Goal: Task Accomplishment & Management: Use online tool/utility

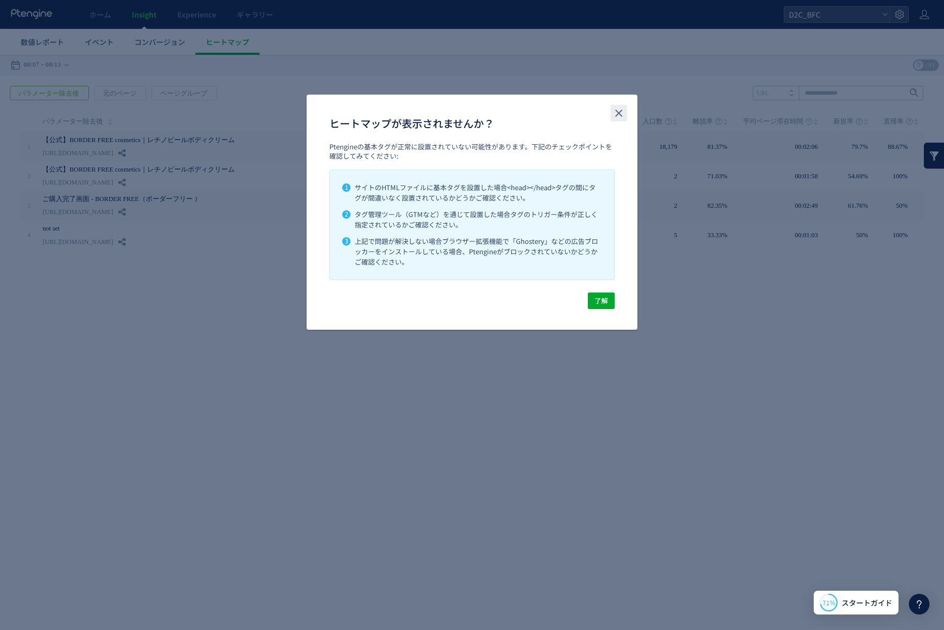
click at [625, 113] on button "close" at bounding box center [618, 113] width 17 height 17
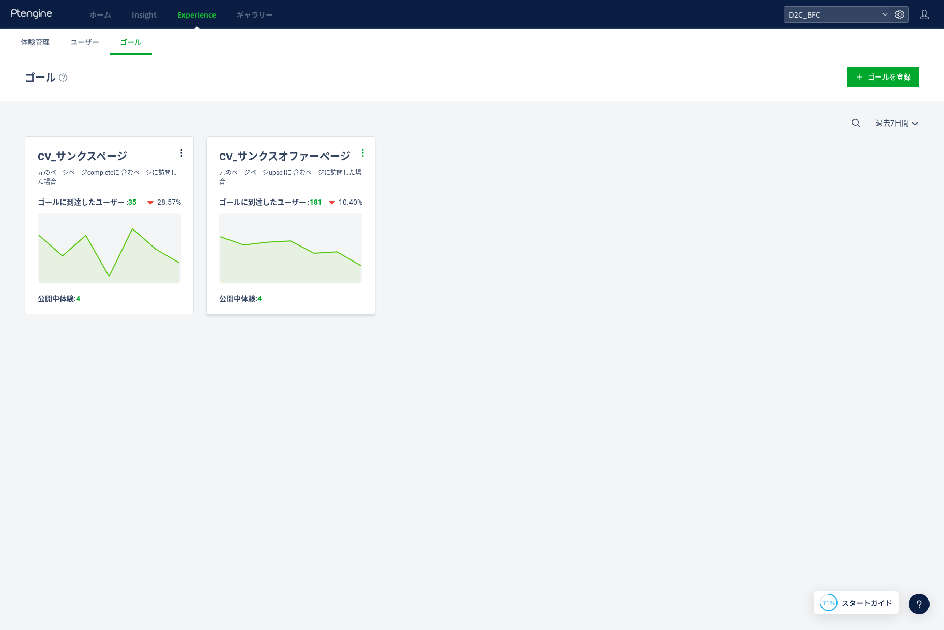
click at [361, 156] on icon at bounding box center [362, 152] width 9 height 9
click at [357, 173] on li "編集" at bounding box center [350, 178] width 35 height 19
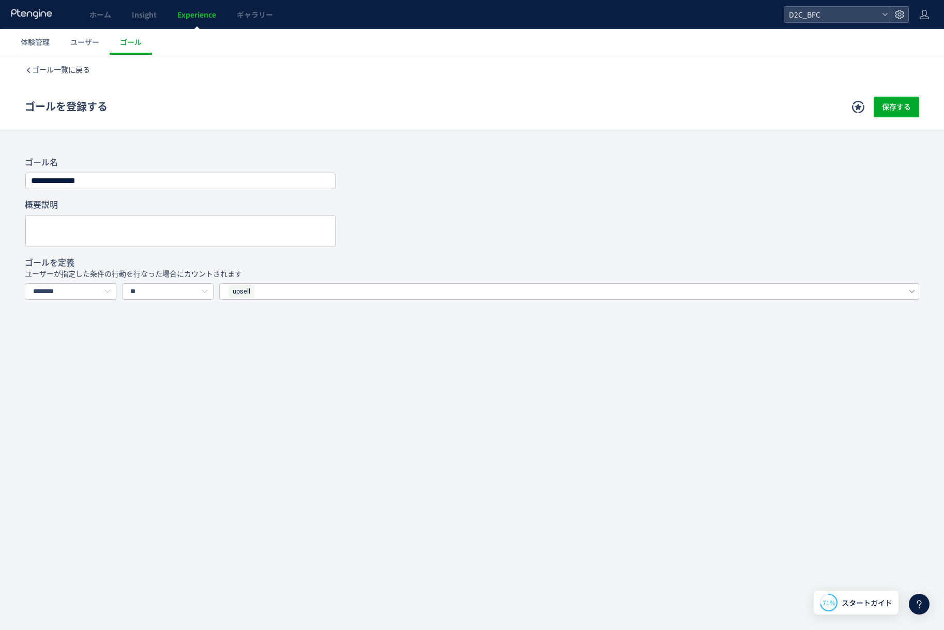
click at [58, 62] on div "ゴール一覧に戻る" at bounding box center [472, 69] width 894 height 29
click at [63, 67] on span "ゴール一覧に戻る" at bounding box center [61, 70] width 58 height 8
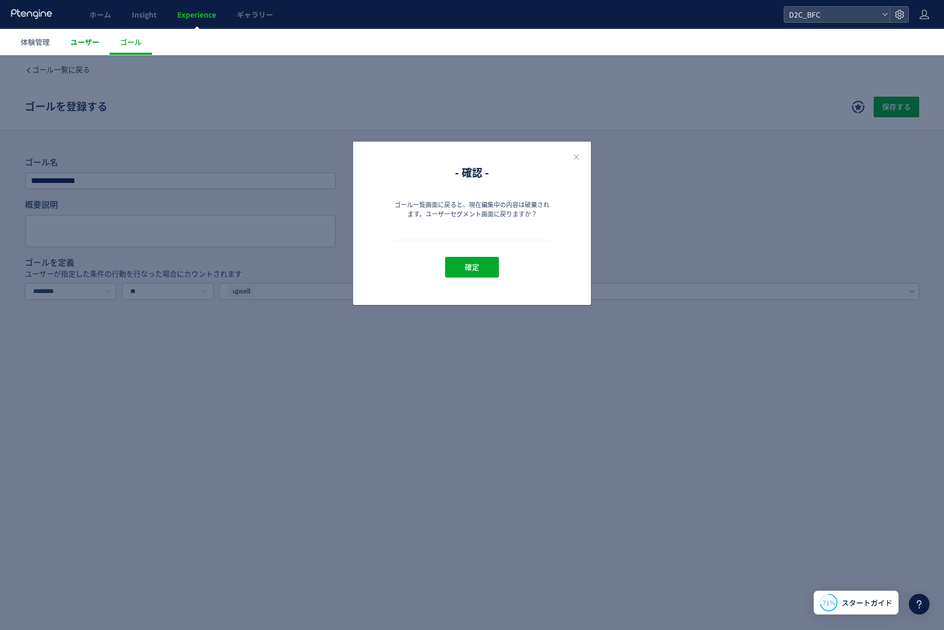
click at [76, 43] on span "ユーザー" at bounding box center [84, 42] width 29 height 10
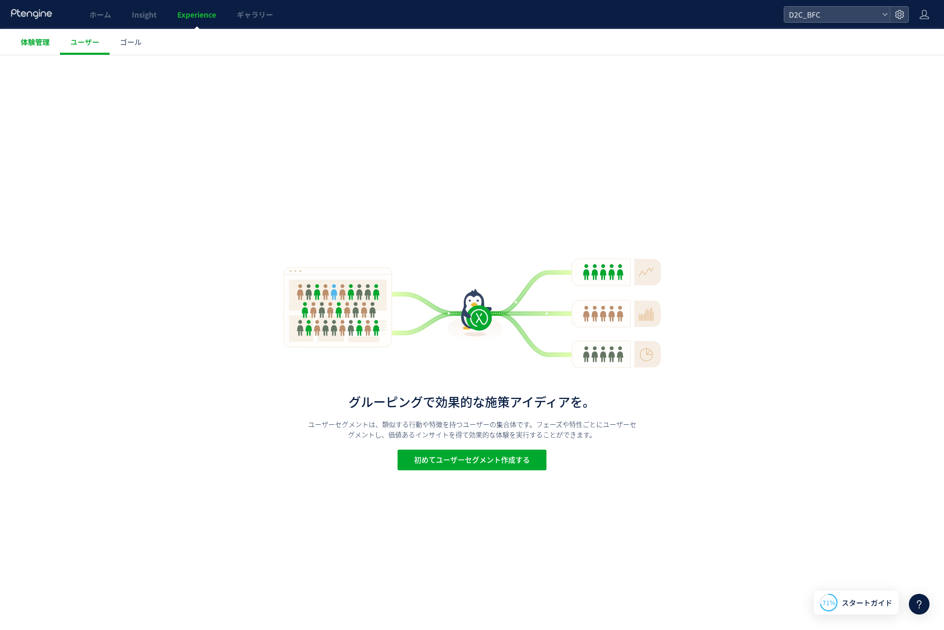
click at [23, 40] on span "体験管理" at bounding box center [35, 42] width 29 height 10
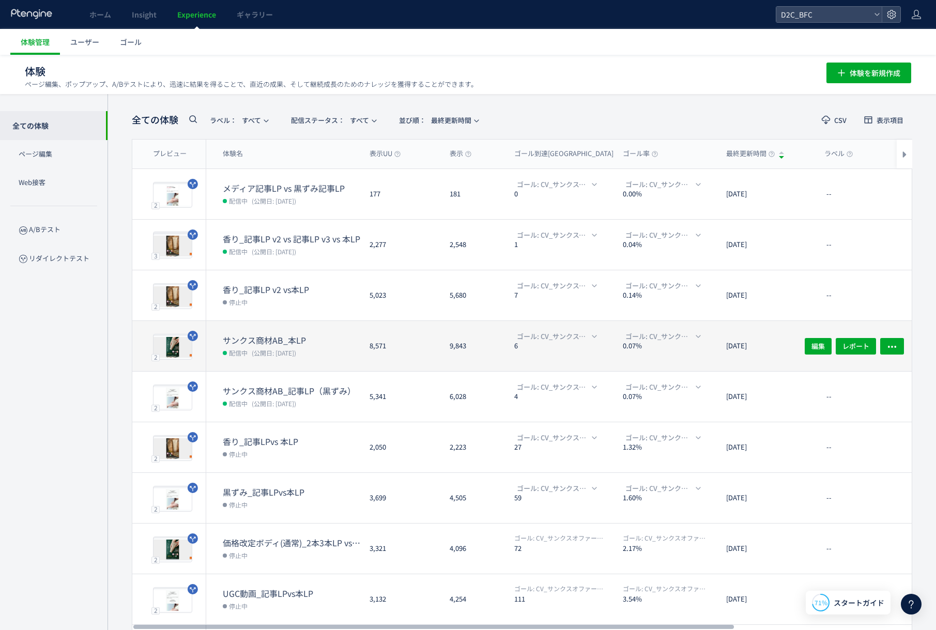
scroll to position [84, 0]
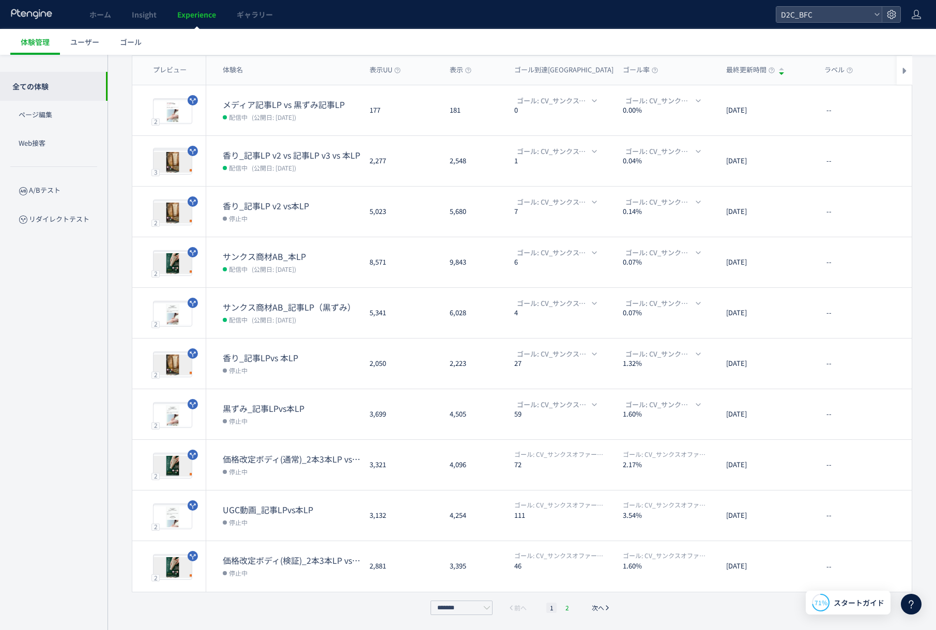
click at [564, 605] on li "2" at bounding box center [567, 608] width 10 height 10
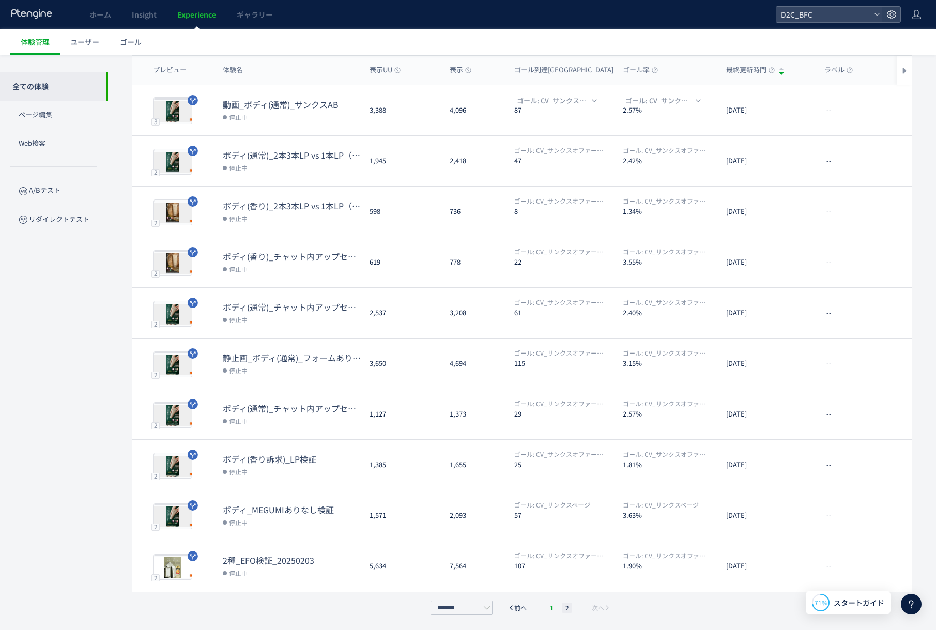
click at [549, 609] on li "1" at bounding box center [551, 608] width 10 height 10
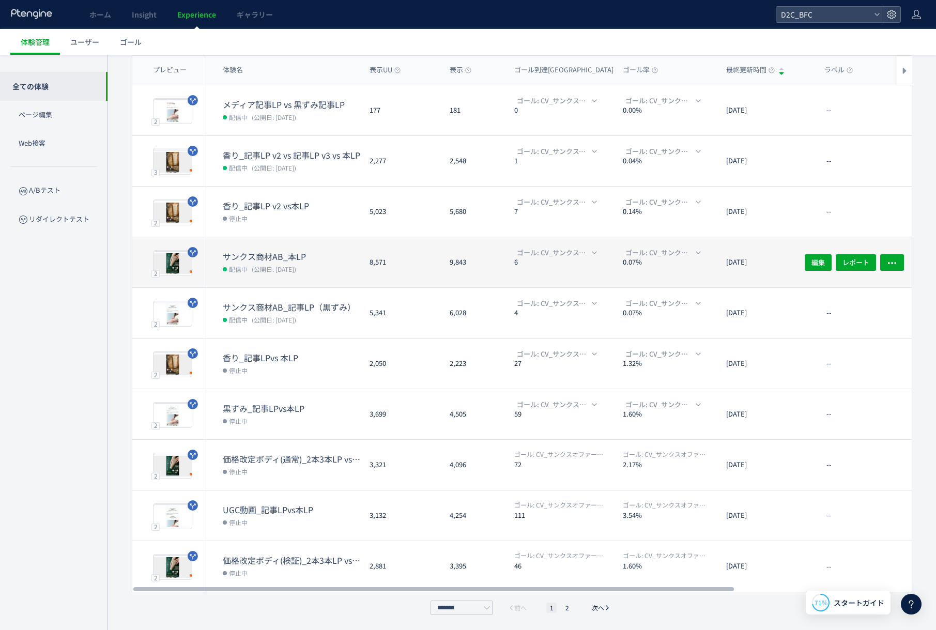
click at [265, 253] on dt "サンクス商材AB_本LP" at bounding box center [292, 257] width 138 height 12
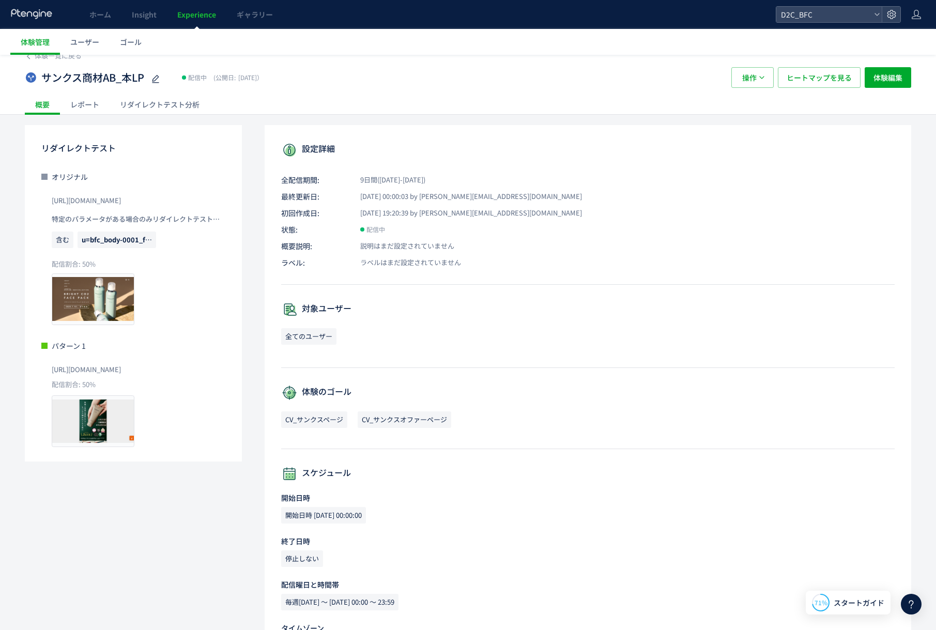
scroll to position [19, 0]
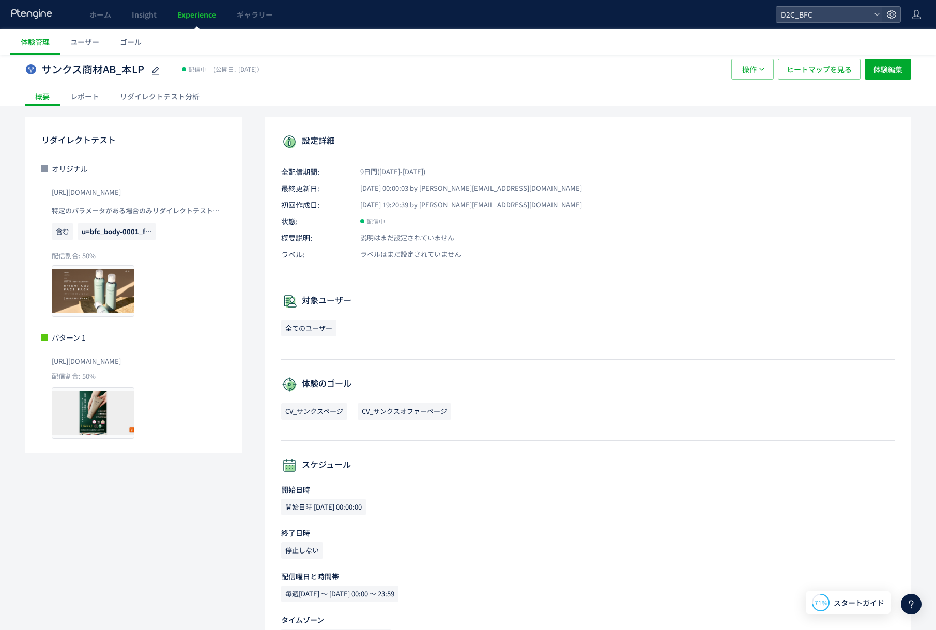
click at [117, 241] on p "含む u=bfc_body-0001_fb_ad0001_01_nonbo" at bounding box center [139, 234] width 174 height 22
click at [122, 237] on span "u=bfc_body-0001_fb_ad0001_01_nonbo" at bounding box center [117, 231] width 79 height 17
click at [125, 230] on span "u=bfc_body-0001_fb_ad0001_01_nonbo" at bounding box center [148, 231] width 132 height 10
click at [148, 230] on span "u=bfc_body-0001_fb_ad0001_01_nonbo" at bounding box center [148, 231] width 132 height 10
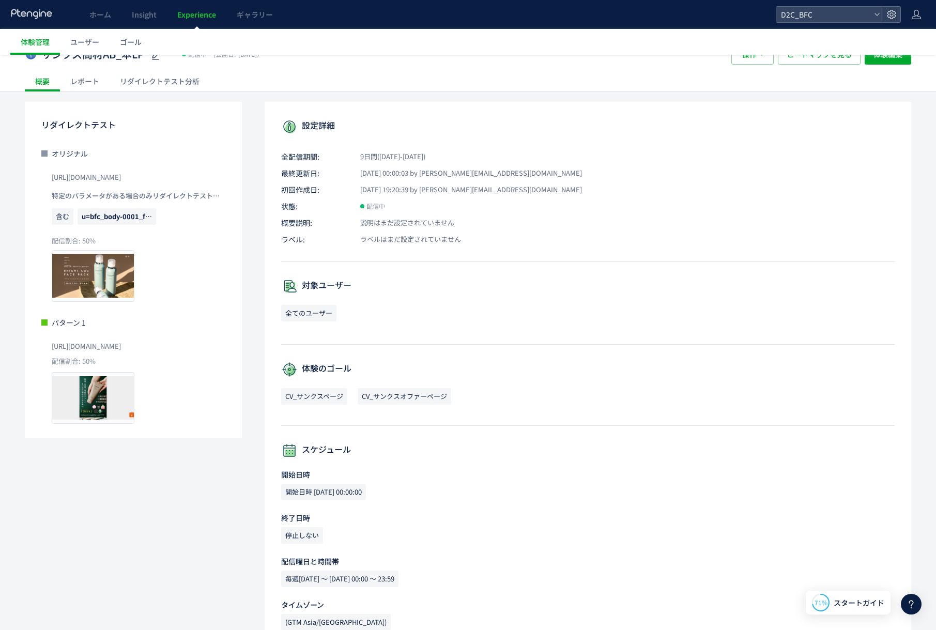
scroll to position [0, 0]
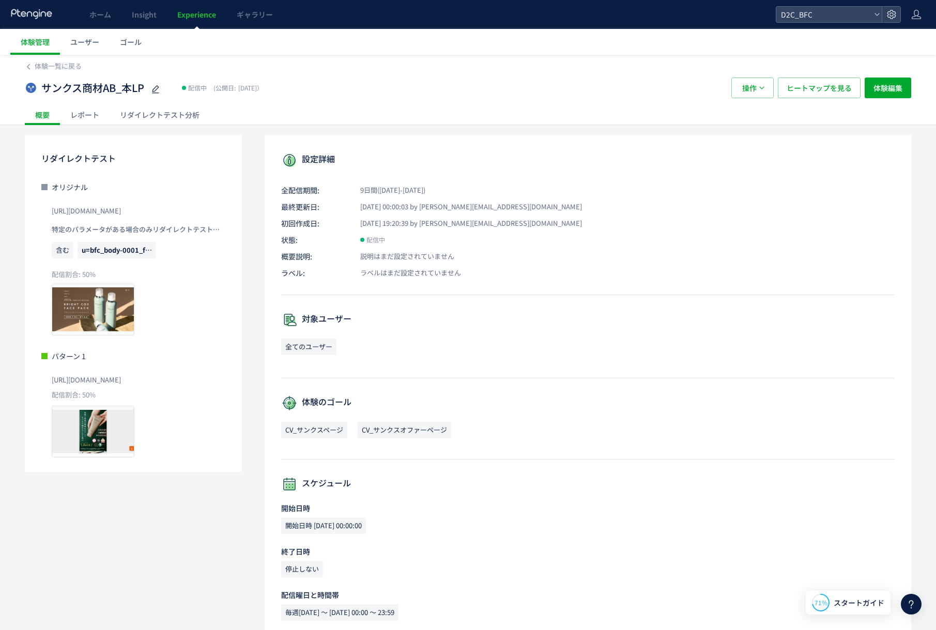
click at [92, 113] on div "レポート" at bounding box center [85, 114] width 50 height 21
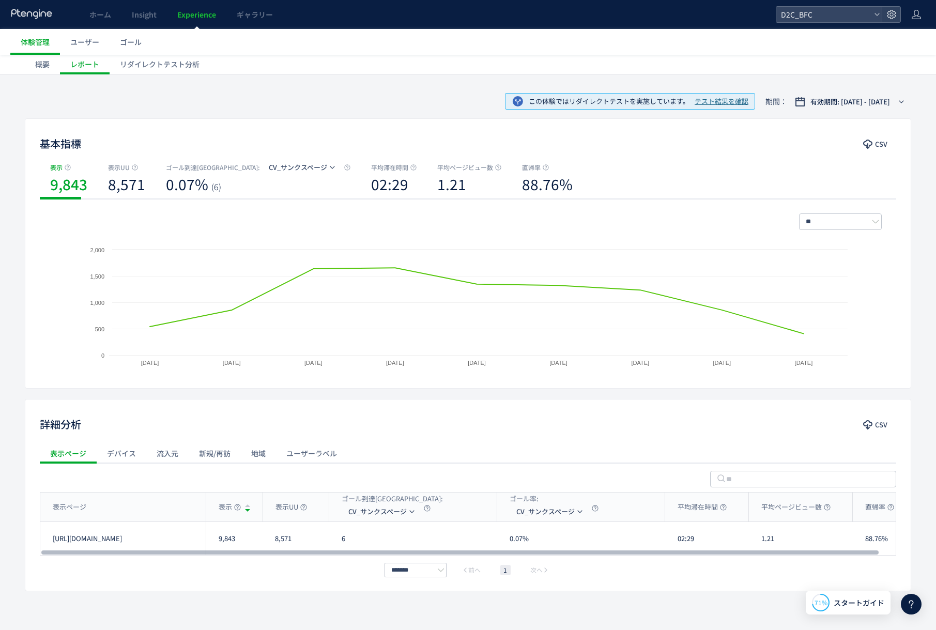
scroll to position [64, 0]
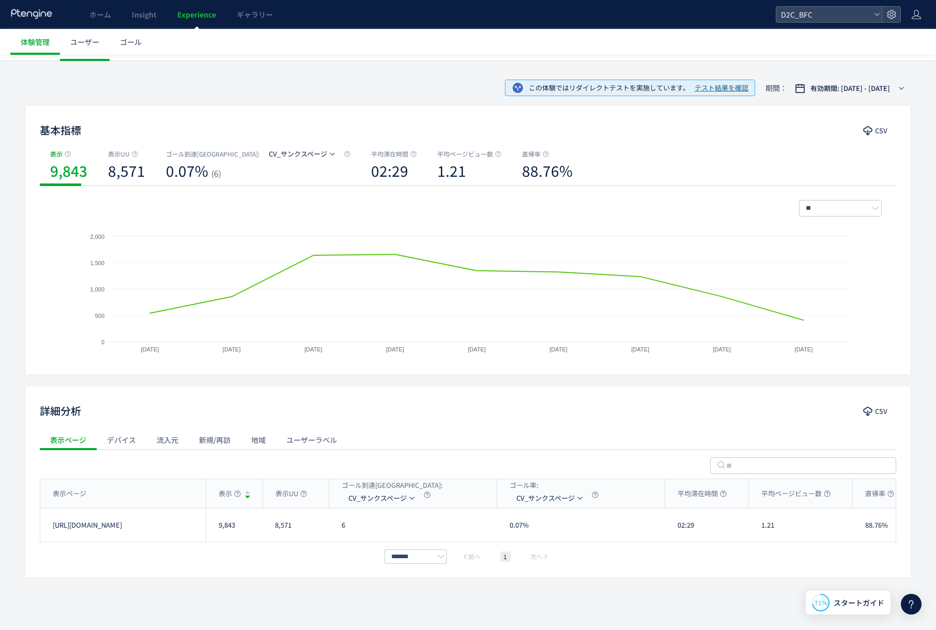
click at [162, 435] on div "流入元" at bounding box center [167, 439] width 42 height 21
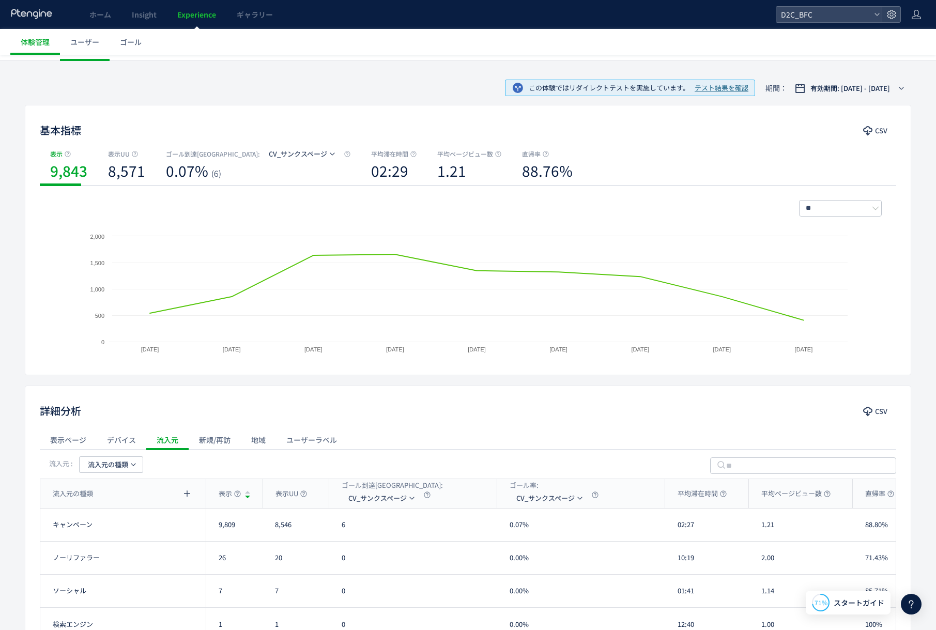
click at [120, 434] on div "デバイス" at bounding box center [122, 439] width 50 height 21
click at [78, 435] on div "表示ページ" at bounding box center [68, 439] width 57 height 21
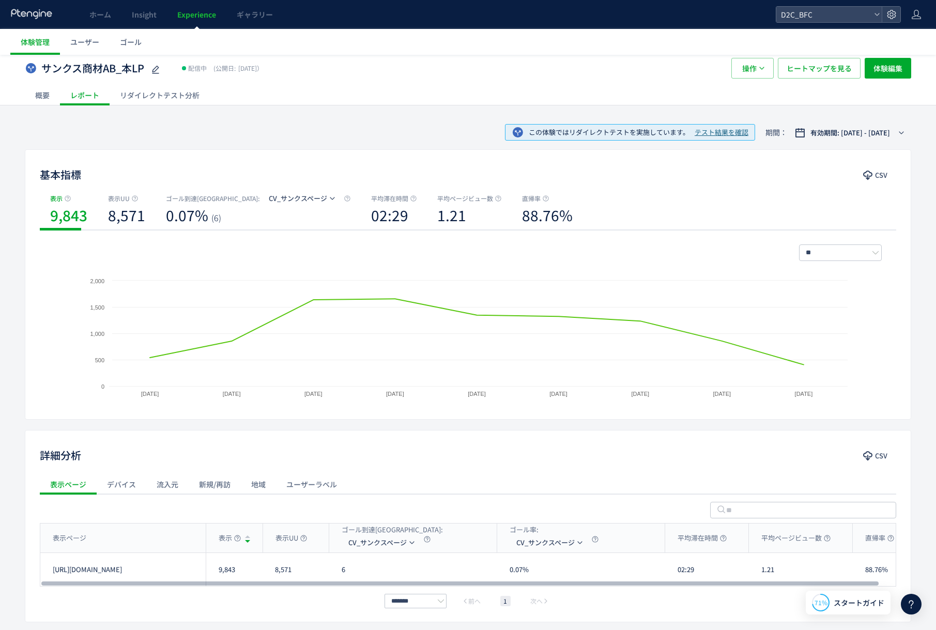
scroll to position [0, 0]
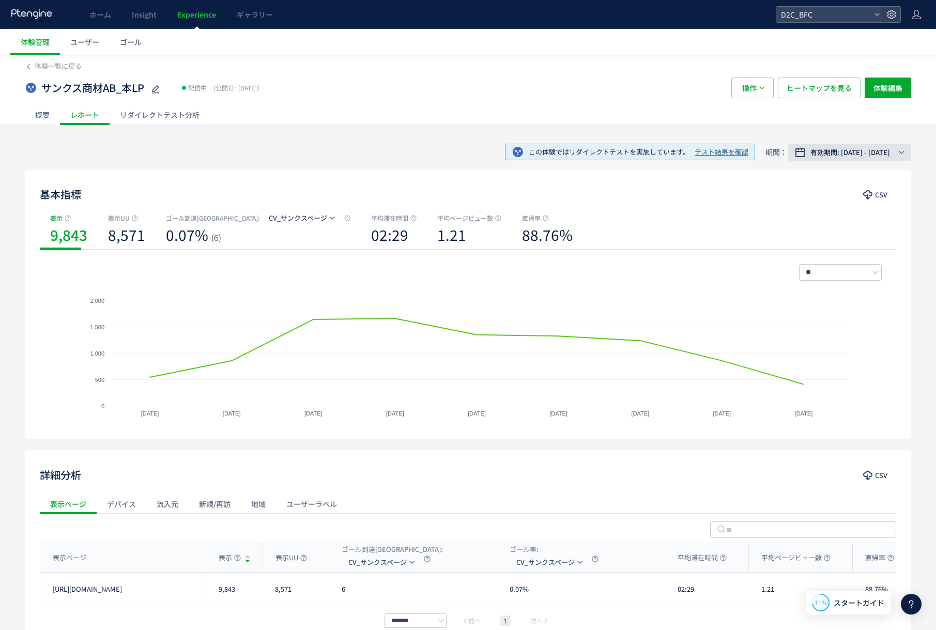
click at [880, 145] on button "有効期間: [DATE] - [DATE]" at bounding box center [849, 152] width 123 height 17
click at [832, 253] on label "先週" at bounding box center [848, 260] width 124 height 14
click at [858, 330] on span "適用" at bounding box center [859, 325] width 12 height 12
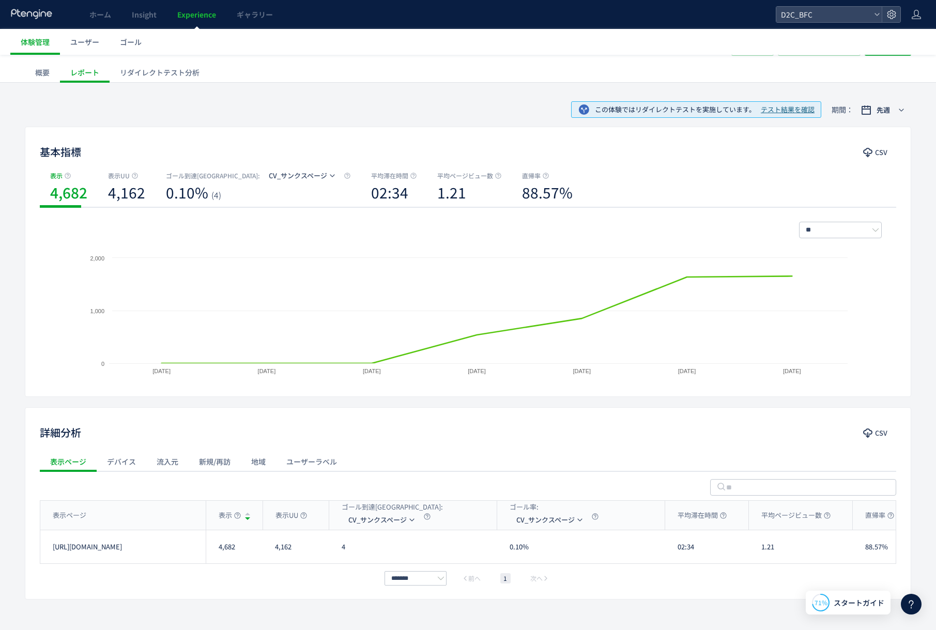
scroll to position [64, 0]
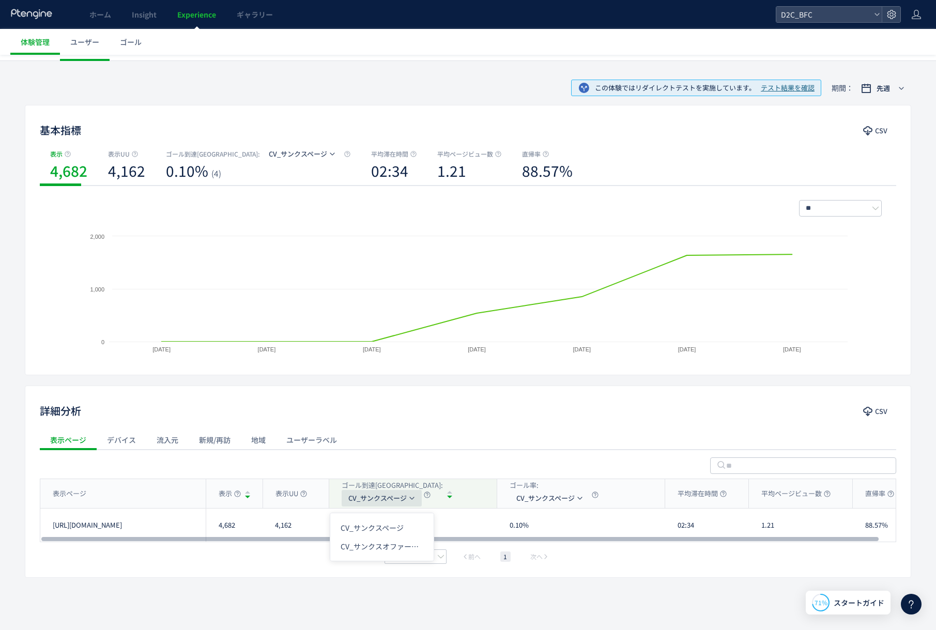
click at [415, 498] on icon "button" at bounding box center [412, 498] width 6 height 6
click at [404, 547] on li "CV_サンクスオファーページ" at bounding box center [381, 546] width 103 height 19
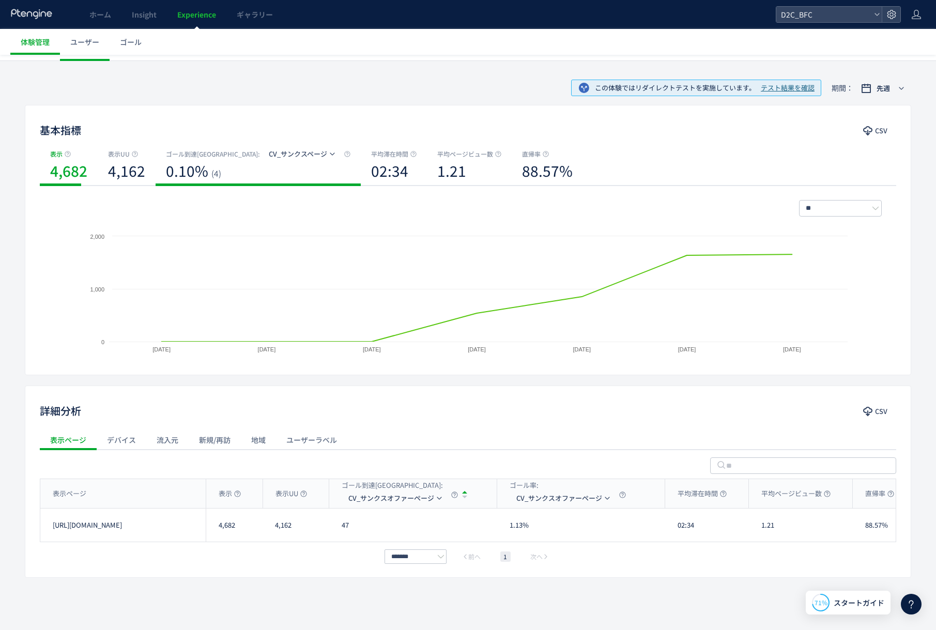
click at [330, 154] on use "button" at bounding box center [332, 153] width 5 height 3
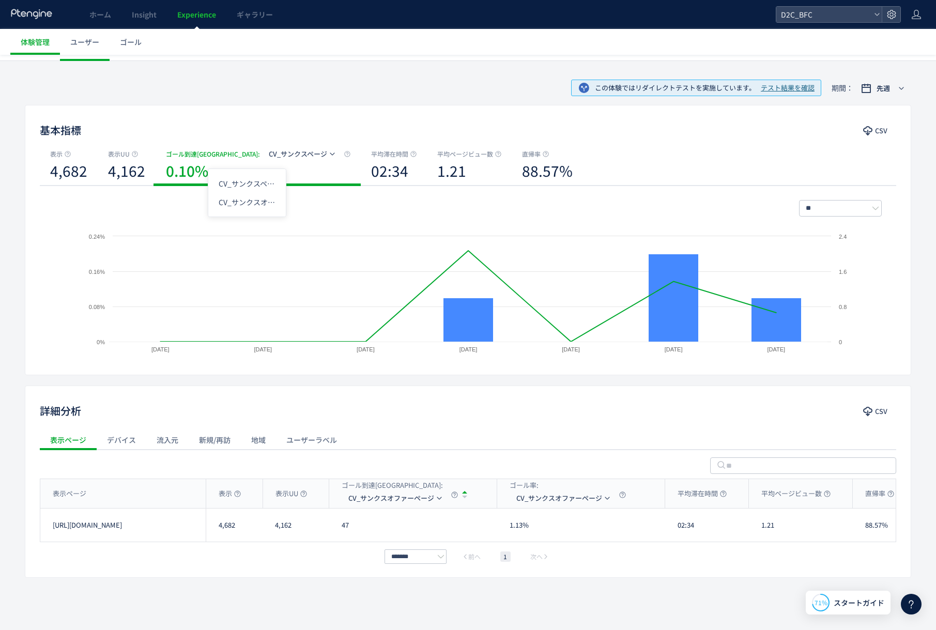
click at [269, 153] on span "CV_サンクスページ" at bounding box center [298, 154] width 58 height 10
click at [264, 204] on li "CV_サンクスオファーページ" at bounding box center [247, 202] width 78 height 19
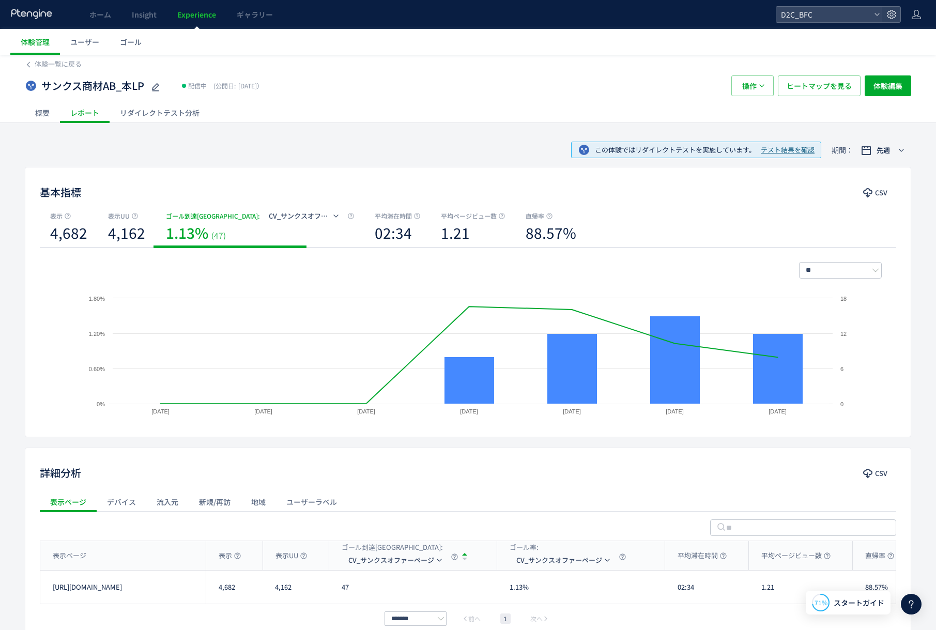
scroll to position [0, 0]
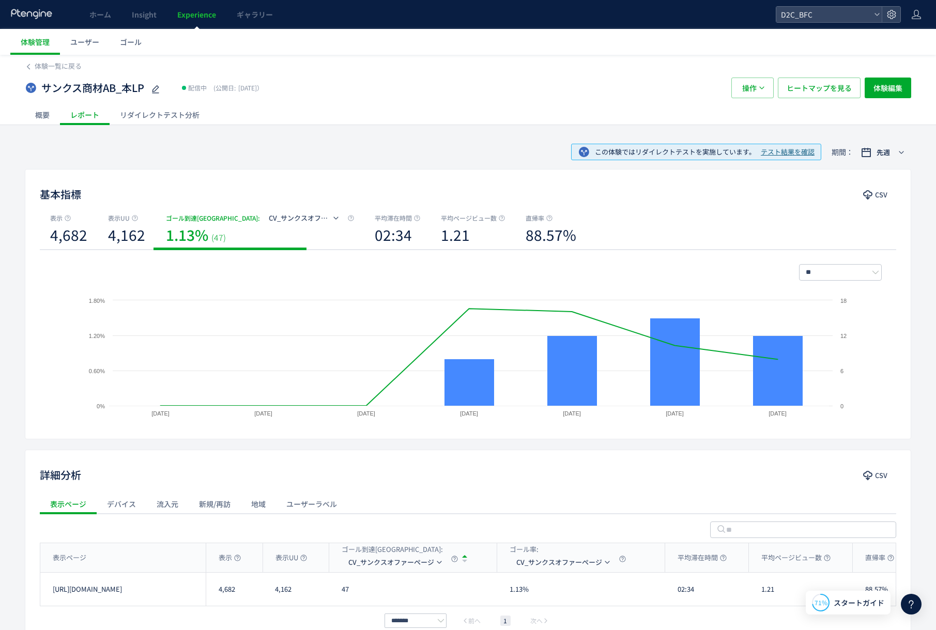
click at [165, 116] on div "リダイレクトテスト分析" at bounding box center [160, 114] width 100 height 21
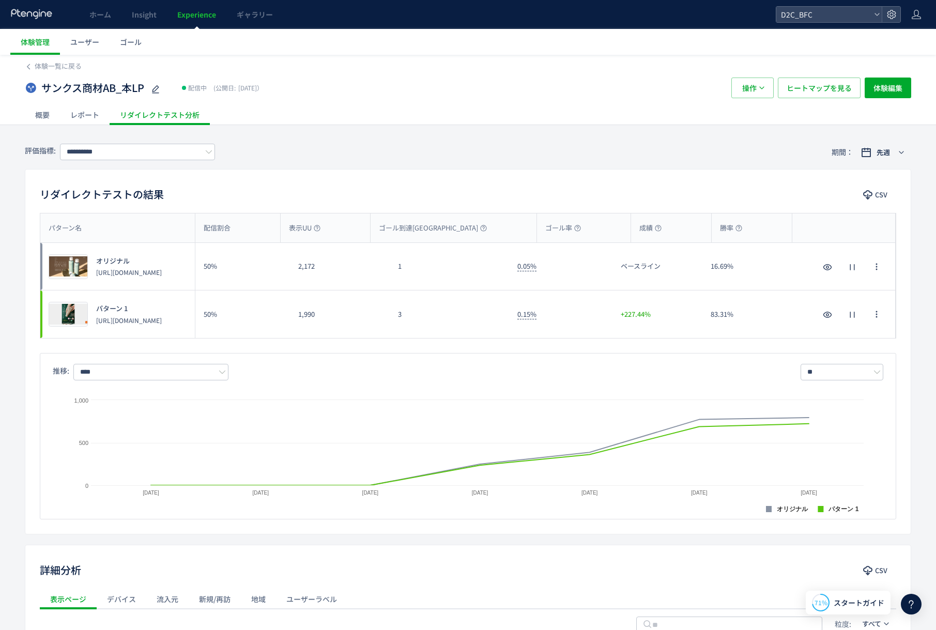
click at [141, 322] on p "[URL][DOMAIN_NAME]" at bounding box center [129, 320] width 66 height 9
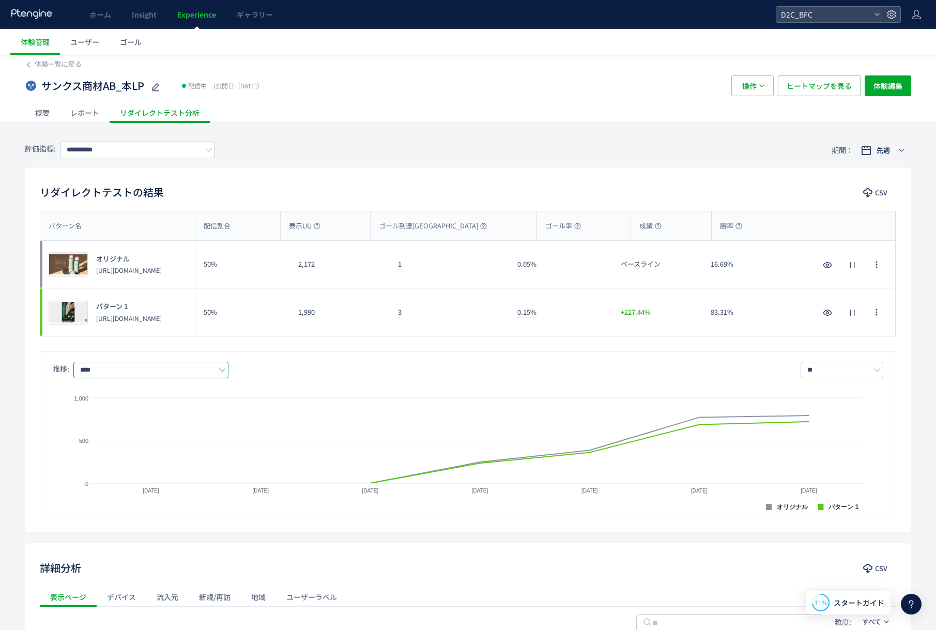
click at [195, 368] on input "****" at bounding box center [150, 370] width 155 height 17
click at [149, 447] on span "成績" at bounding box center [153, 450] width 134 height 18
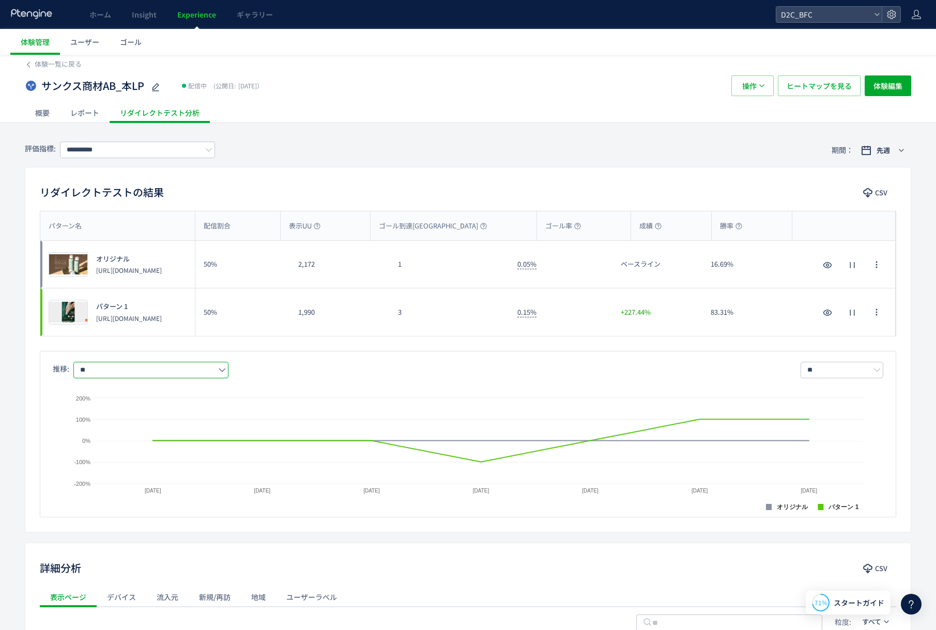
click at [161, 369] on input "**" at bounding box center [150, 370] width 155 height 17
click at [178, 434] on span "CV_サンクスページ率" at bounding box center [153, 432] width 134 height 18
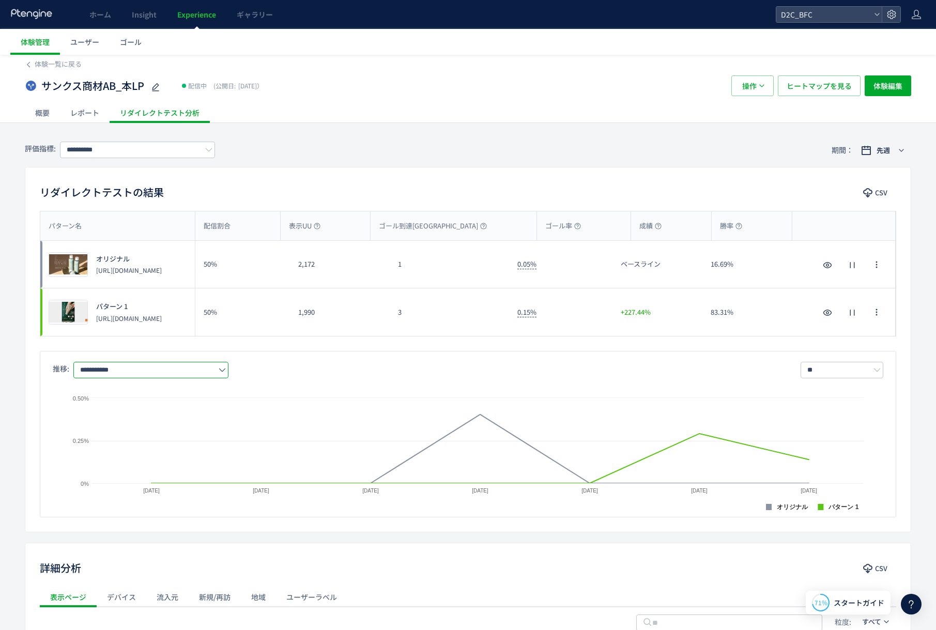
click at [199, 368] on input "**********" at bounding box center [150, 370] width 155 height 17
click at [176, 398] on span "表示UU" at bounding box center [153, 397] width 134 height 18
type input "****"
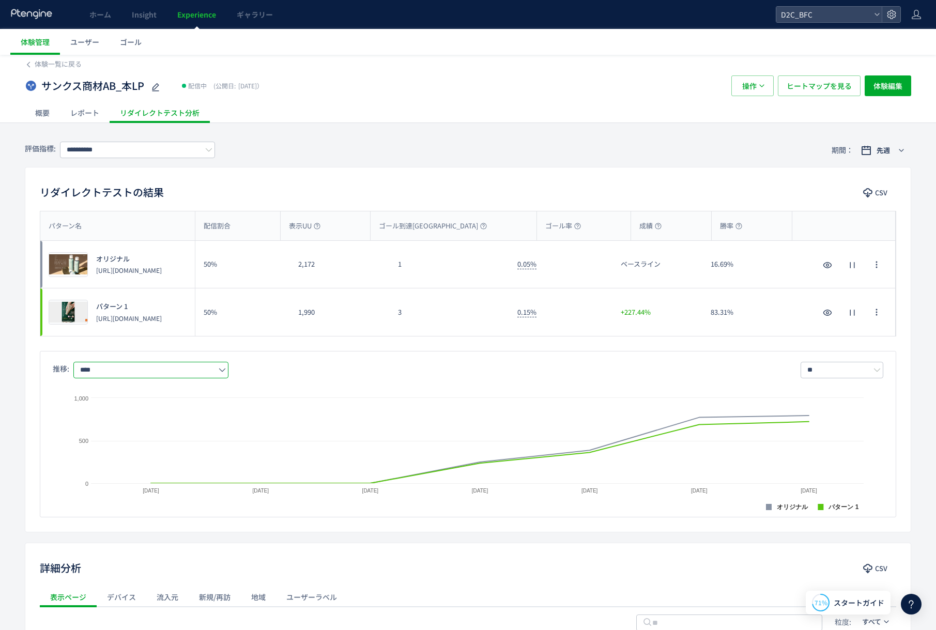
click at [137, 266] on p "[URL][DOMAIN_NAME]" at bounding box center [129, 270] width 66 height 9
click at [108, 274] on p "[URL][DOMAIN_NAME]" at bounding box center [129, 270] width 66 height 9
drag, startPoint x: 141, startPoint y: 275, endPoint x: 95, endPoint y: 267, distance: 46.2
click at [95, 267] on div "オリジナル [URL][DOMAIN_NAME]" at bounding box center [125, 264] width 74 height 21
click at [156, 315] on p "[URL][DOMAIN_NAME]" at bounding box center [129, 318] width 66 height 9
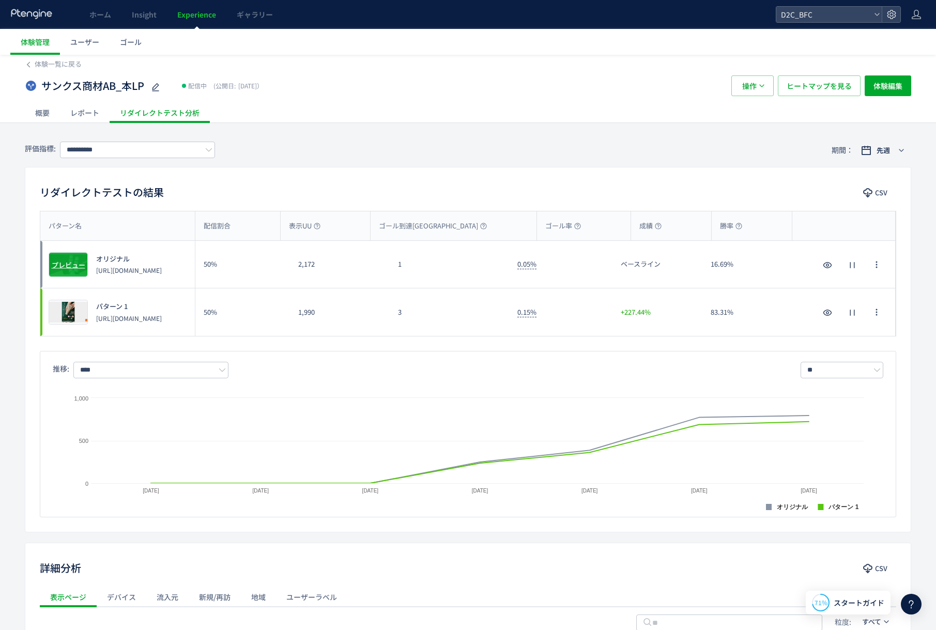
click at [80, 264] on span "プレビュー" at bounding box center [69, 264] width 34 height 10
click at [67, 264] on span "プレビュー" at bounding box center [69, 264] width 34 height 10
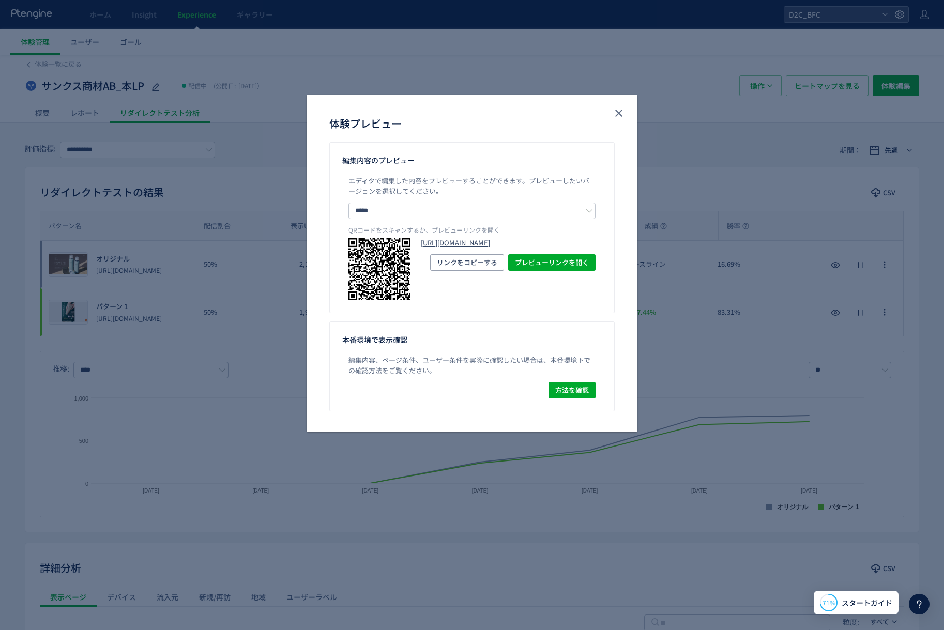
click at [478, 248] on link "[URL][DOMAIN_NAME]" at bounding box center [508, 243] width 175 height 10
click at [626, 104] on div "体験プレビュー" at bounding box center [471, 119] width 331 height 48
click at [624, 106] on button "close" at bounding box center [618, 113] width 17 height 17
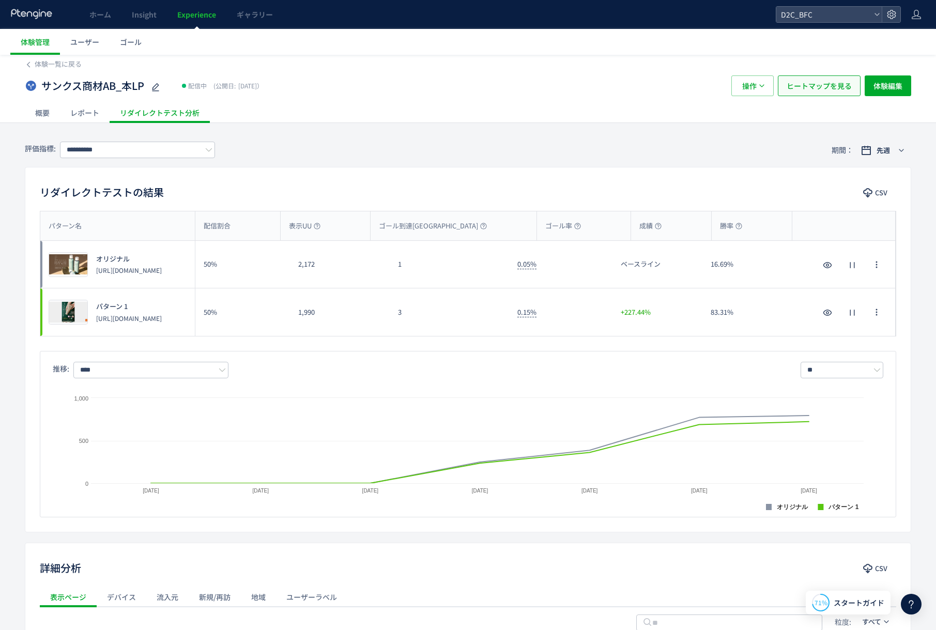
click at [829, 88] on span "ヒートマップを見る" at bounding box center [818, 85] width 65 height 21
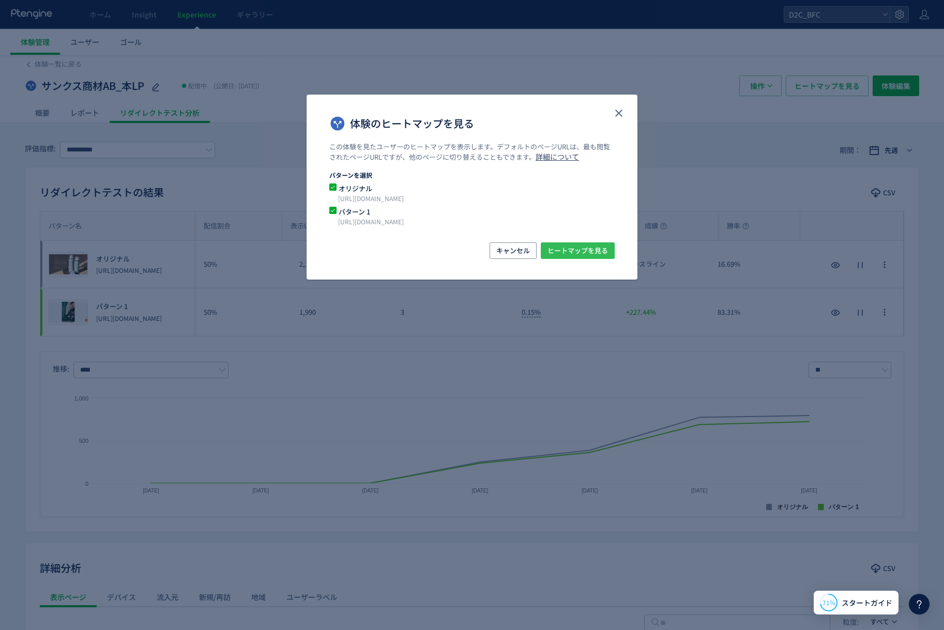
click at [554, 252] on span "ヒートマップを見る" at bounding box center [577, 250] width 60 height 17
click at [571, 253] on span "ヒートマップを見る" at bounding box center [577, 250] width 60 height 17
click at [329, 191] on span "体験のヒートマップを見る" at bounding box center [332, 188] width 7 height 10
click at [590, 245] on span "ヒートマップを見る" at bounding box center [577, 250] width 60 height 17
click at [362, 188] on span "オリジナル" at bounding box center [465, 188] width 258 height 10
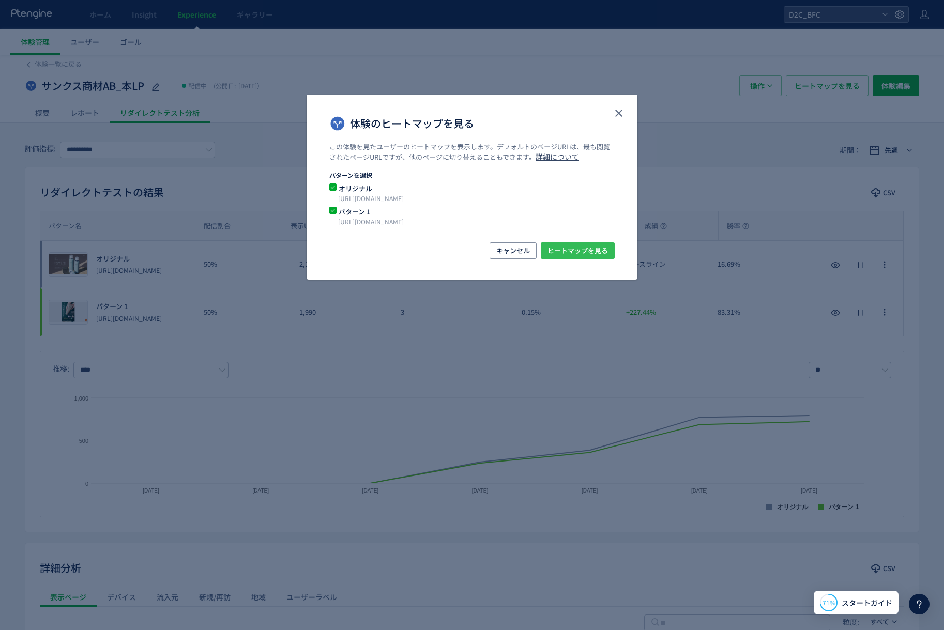
click at [573, 245] on span "ヒートマップを見る" at bounding box center [577, 250] width 60 height 17
click at [522, 248] on span "キャンセル" at bounding box center [513, 250] width 34 height 17
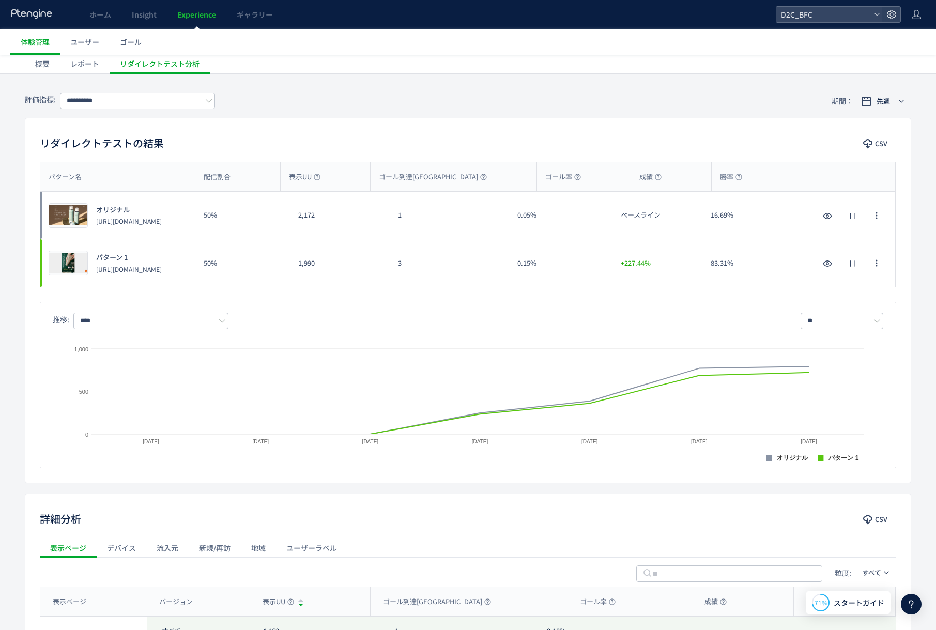
scroll to position [104, 0]
